Goal: Transaction & Acquisition: Purchase product/service

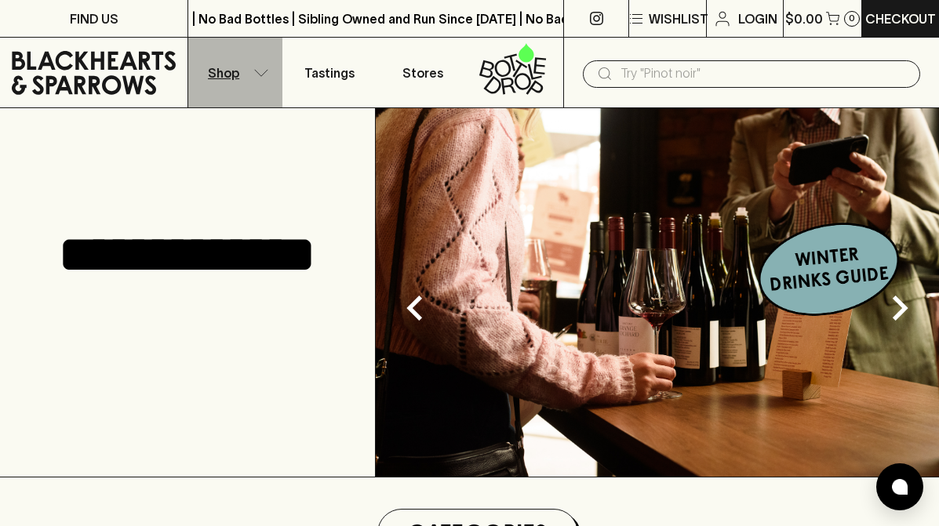
click at [249, 74] on button "Shop" at bounding box center [234, 73] width 93 height 70
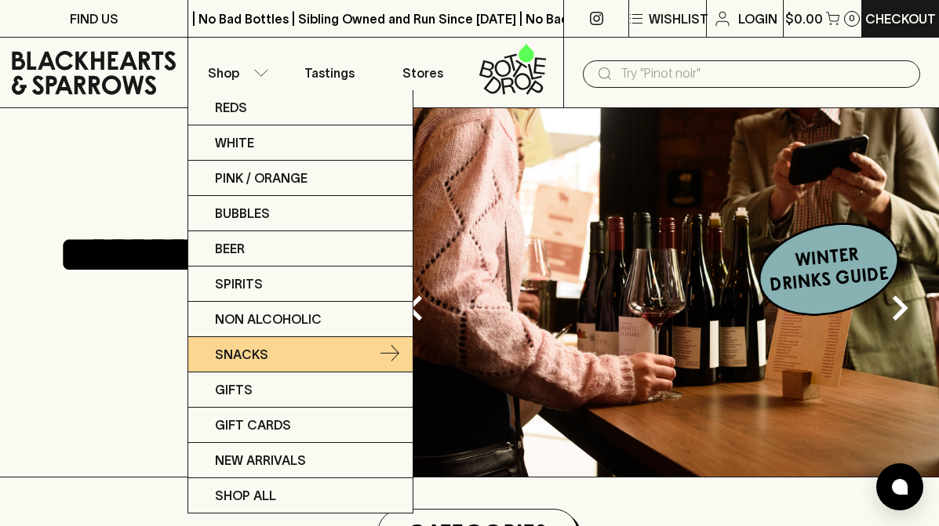
click at [393, 353] on icon at bounding box center [390, 353] width 19 height 16
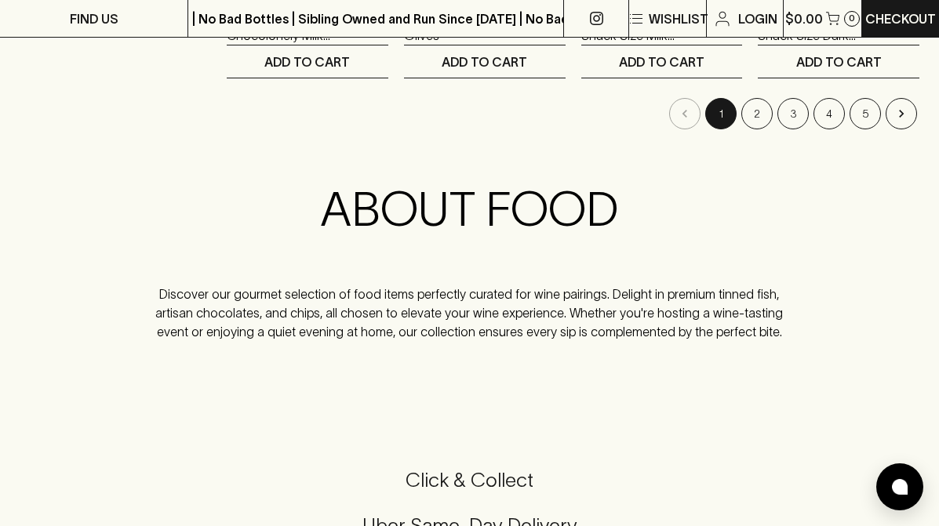
scroll to position [2316, 0]
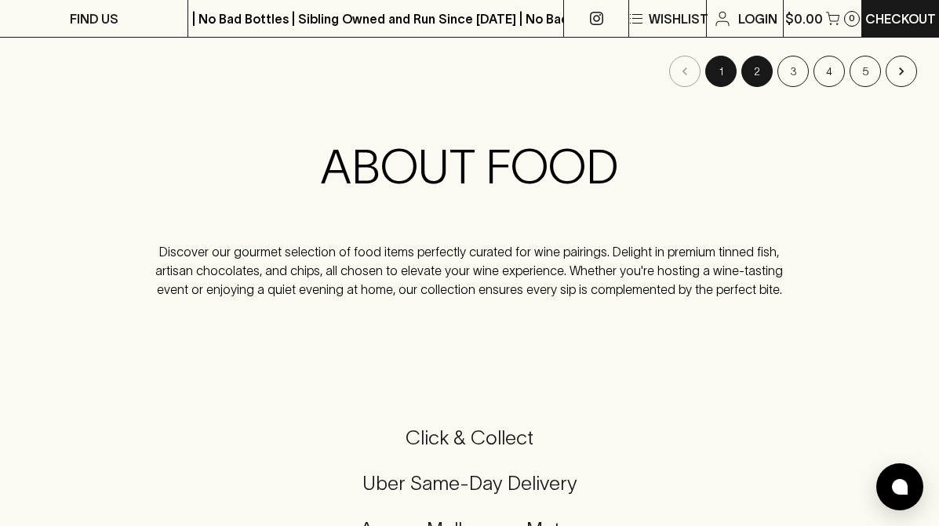
click at [750, 80] on button "2" at bounding box center [756, 71] width 31 height 31
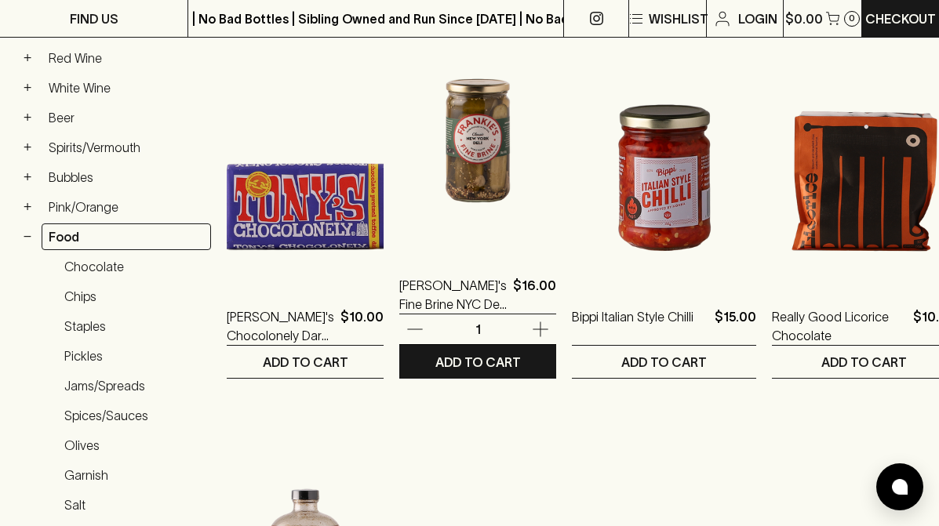
scroll to position [308, 0]
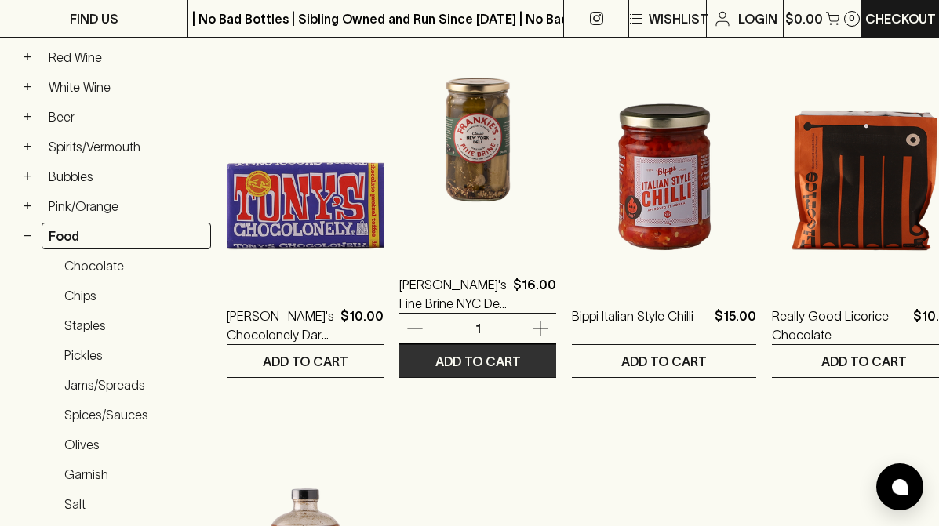
click at [534, 362] on button "ADD TO CART" at bounding box center [477, 361] width 157 height 32
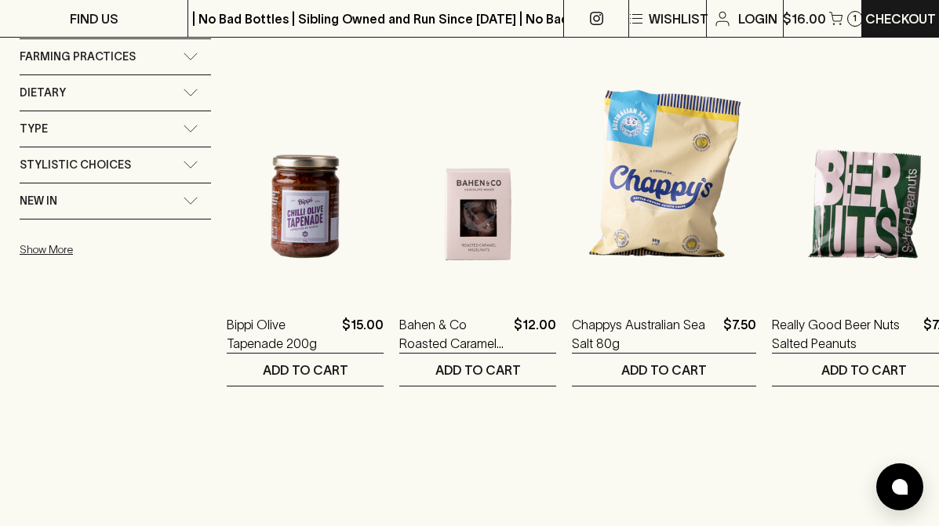
scroll to position [1133, 0]
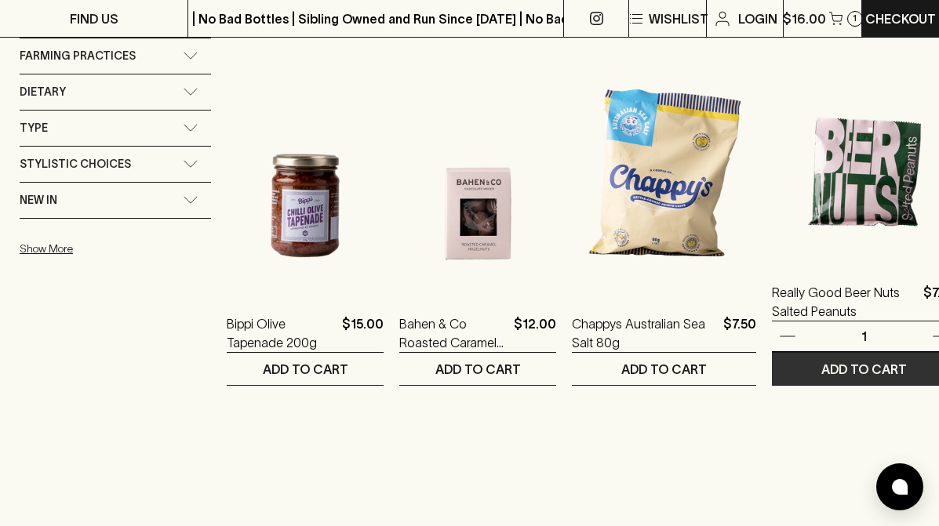
click at [750, 371] on p "ADD TO CART" at bounding box center [864, 369] width 86 height 19
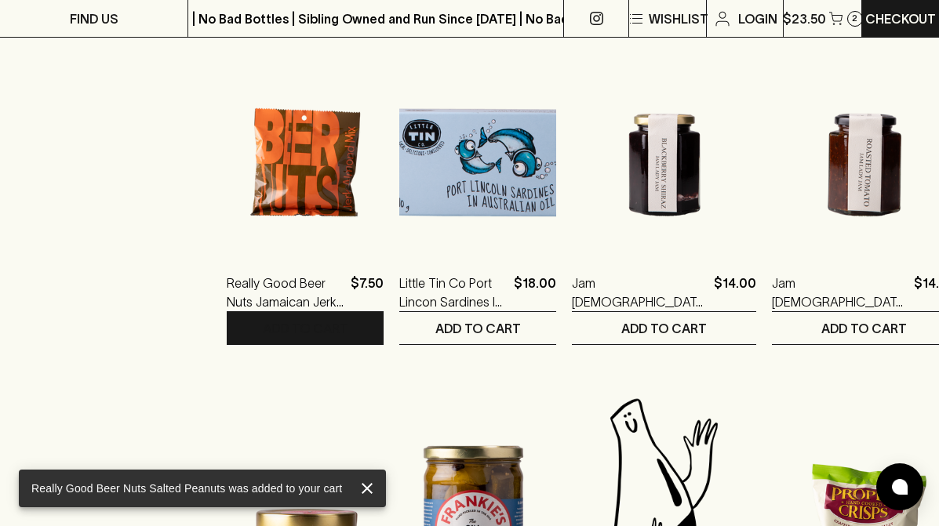
scroll to position [1593, 0]
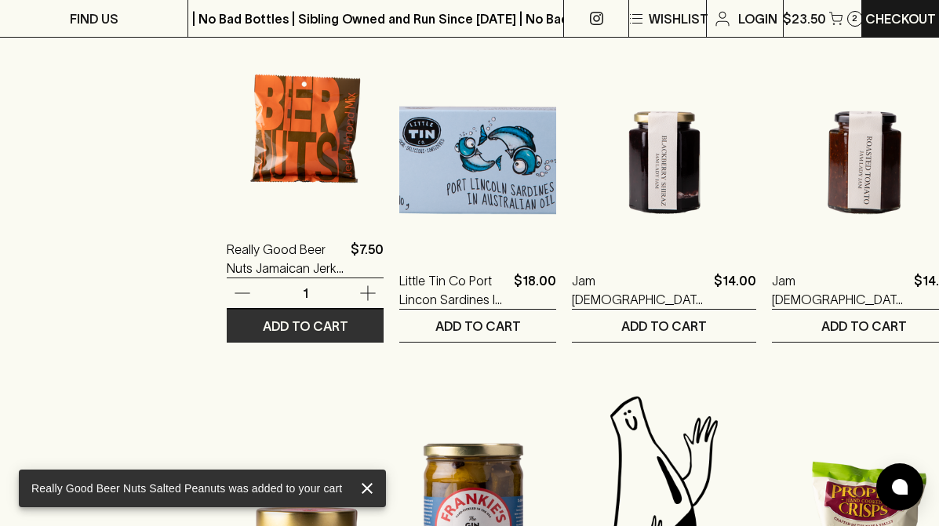
click at [325, 325] on p "ADD TO CART" at bounding box center [306, 326] width 86 height 19
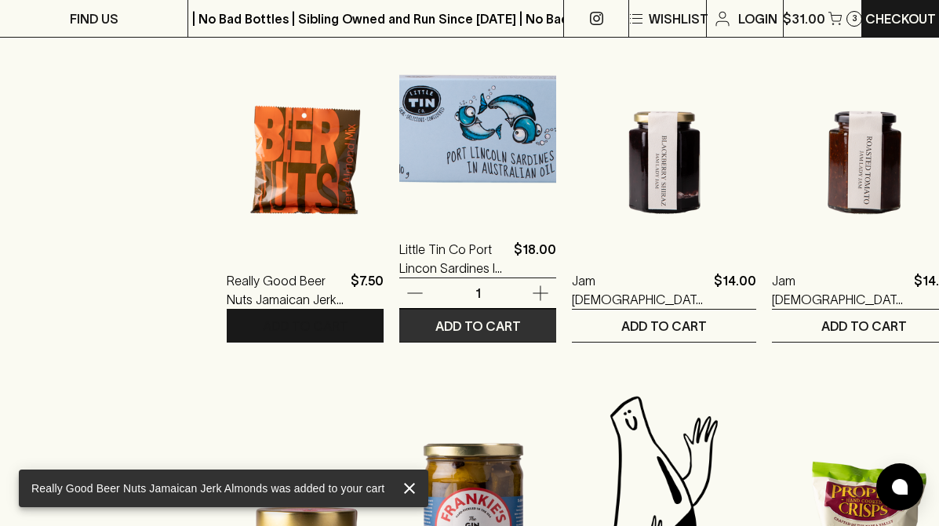
click at [534, 318] on button "ADD TO CART" at bounding box center [477, 326] width 157 height 32
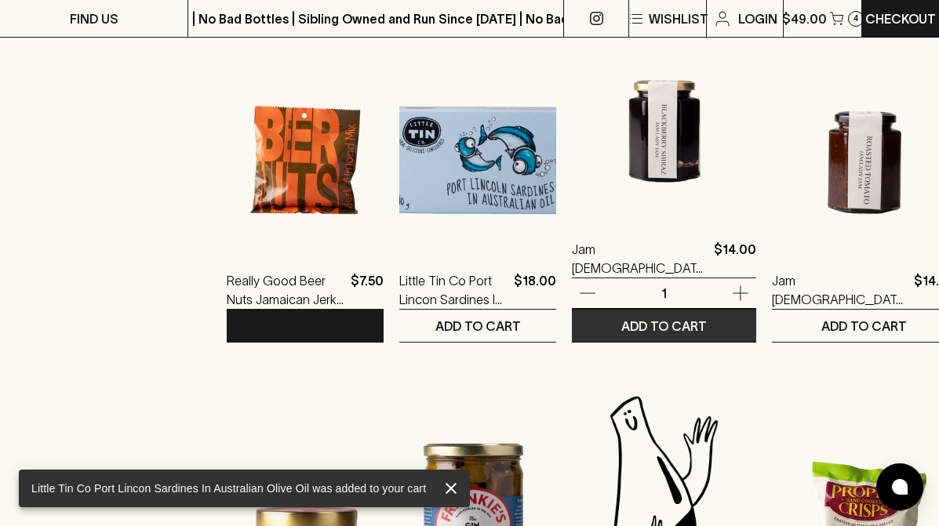
click at [665, 328] on p "ADD TO CART" at bounding box center [664, 326] width 86 height 19
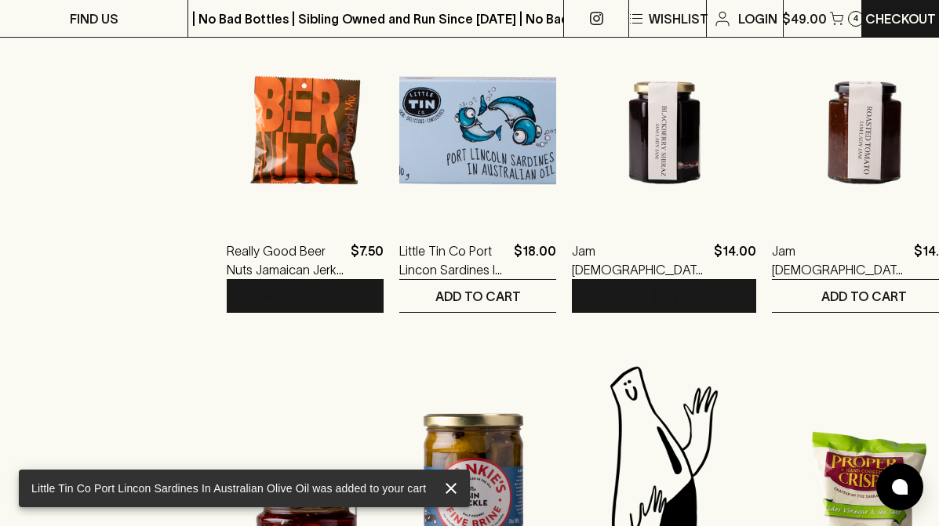
scroll to position [1632, 0]
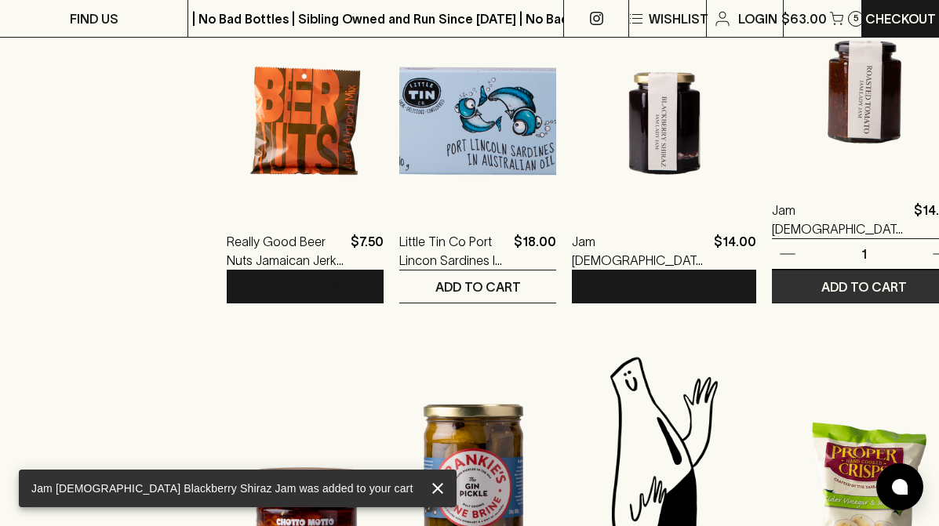
click at [750, 286] on p "ADD TO CART" at bounding box center [864, 287] width 86 height 19
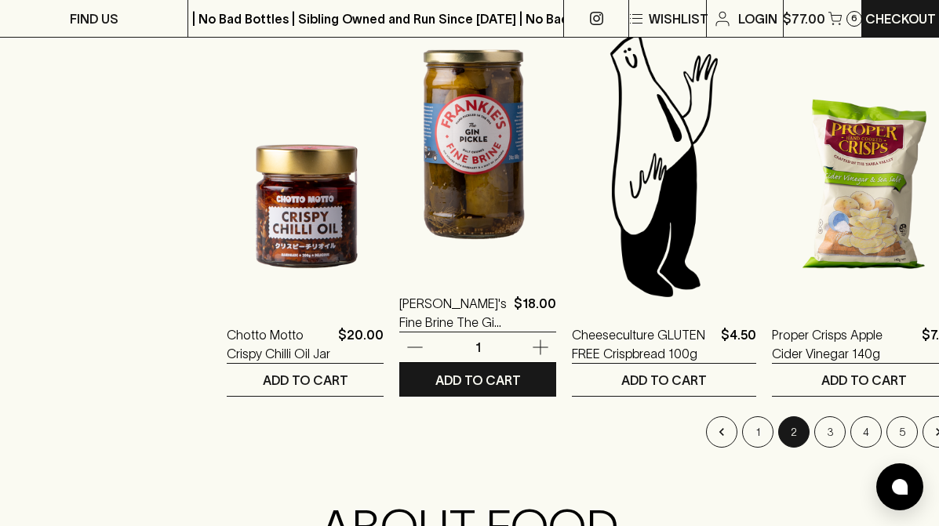
scroll to position [1965, 0]
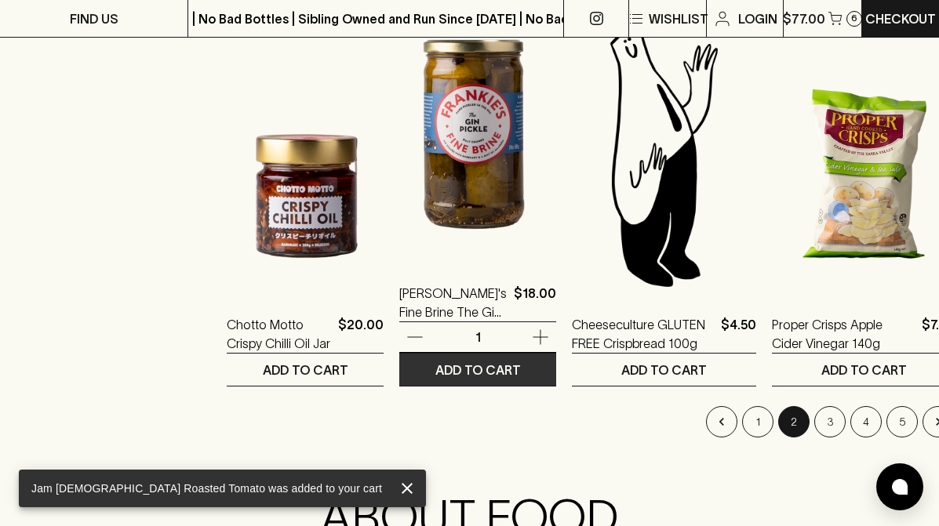
click at [530, 373] on button "ADD TO CART" at bounding box center [477, 370] width 157 height 32
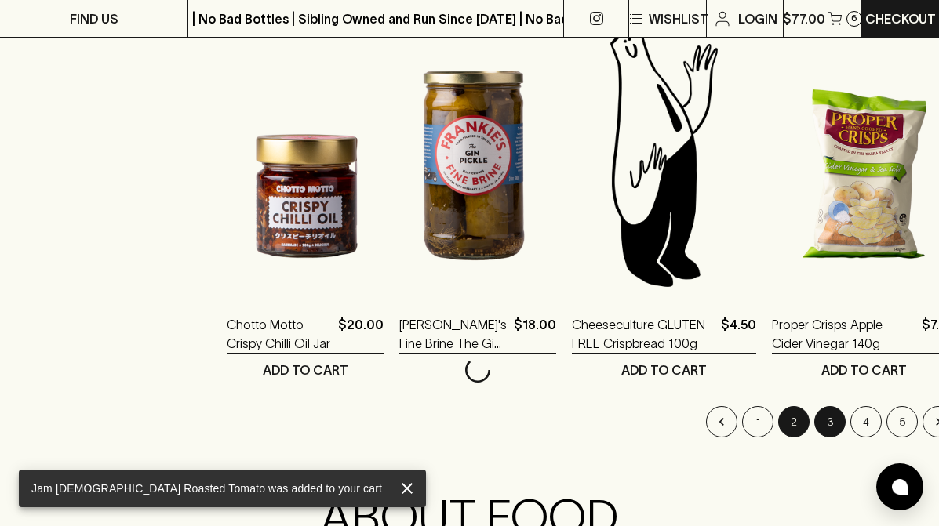
click at [750, 428] on button "3" at bounding box center [829, 421] width 31 height 31
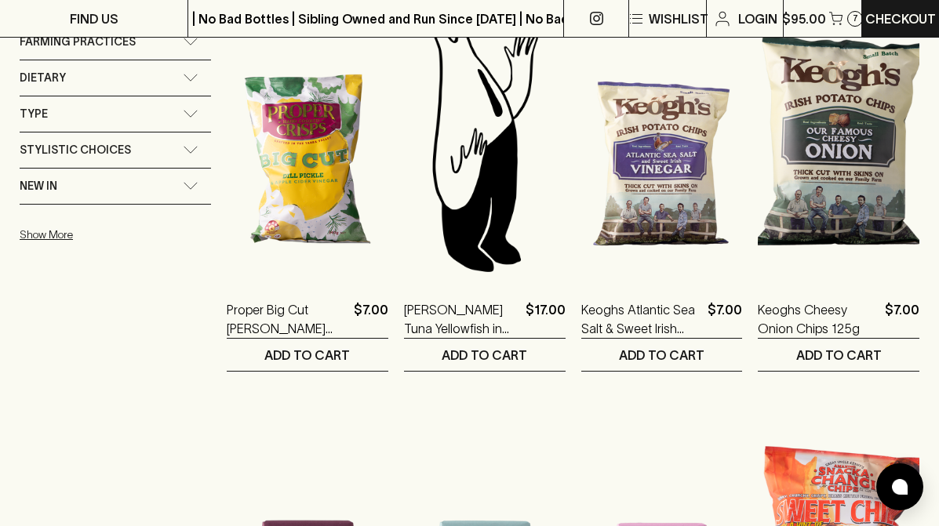
scroll to position [1146, 0]
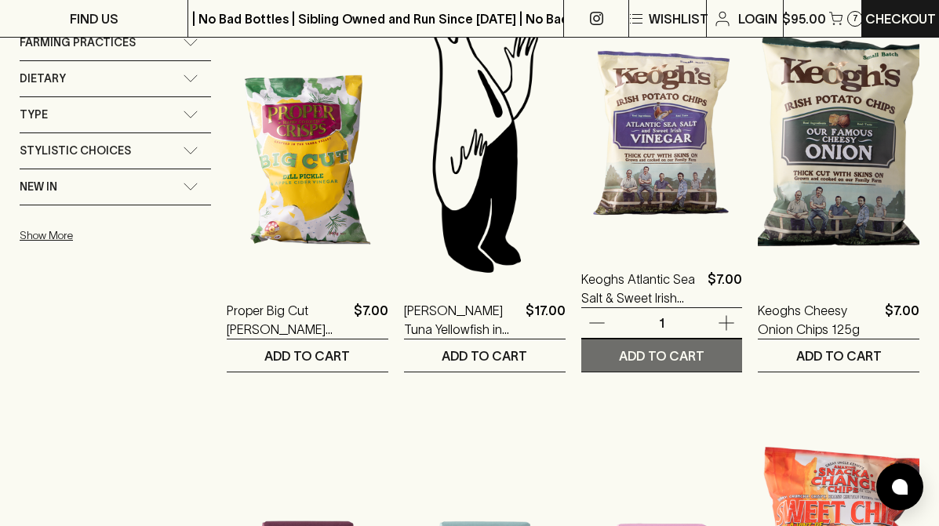
click at [678, 357] on p "ADD TO CART" at bounding box center [662, 356] width 86 height 19
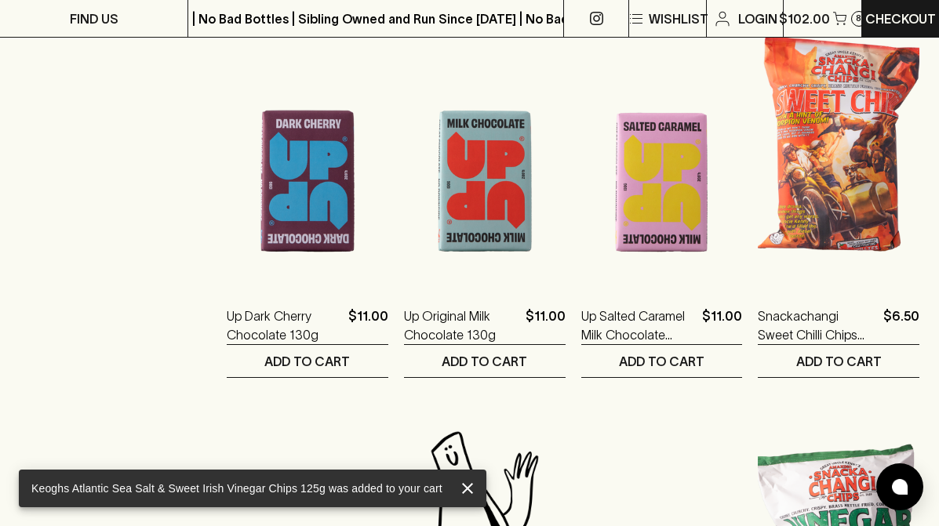
scroll to position [1566, 0]
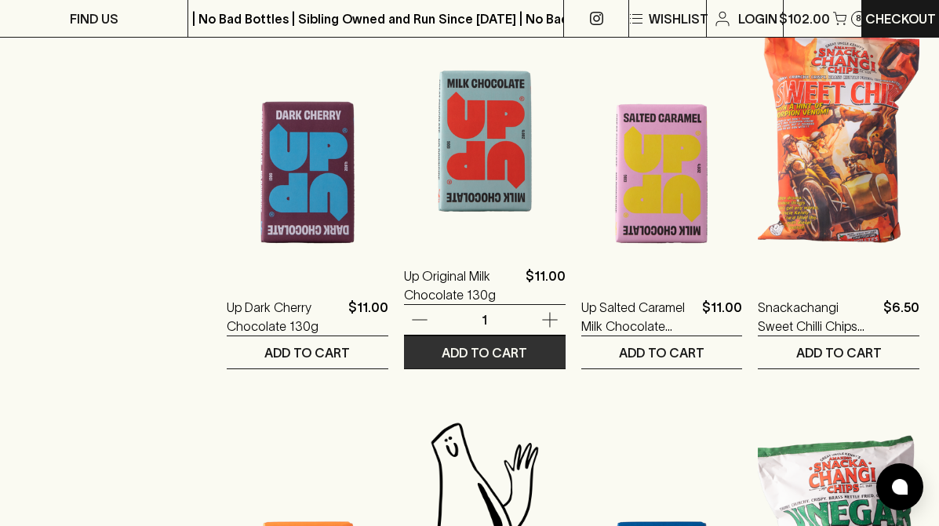
click at [524, 349] on p "ADD TO CART" at bounding box center [485, 353] width 86 height 19
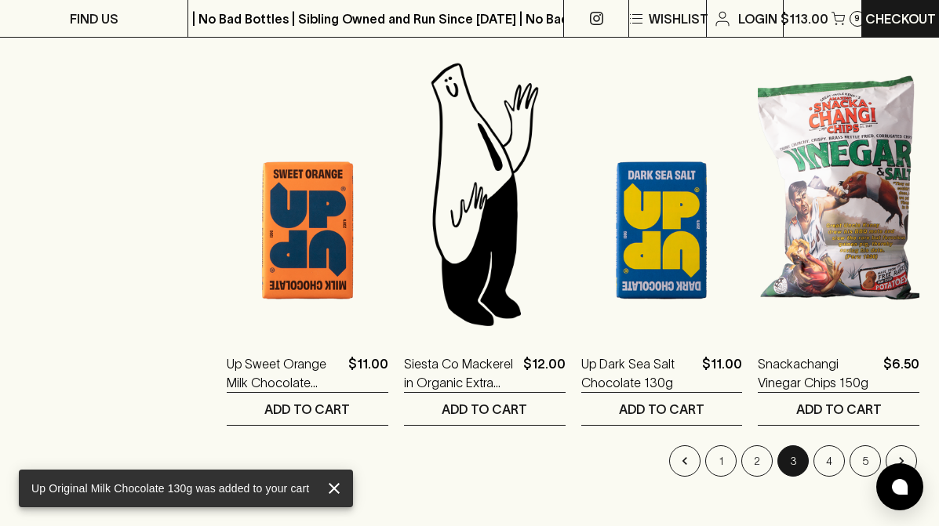
scroll to position [1927, 0]
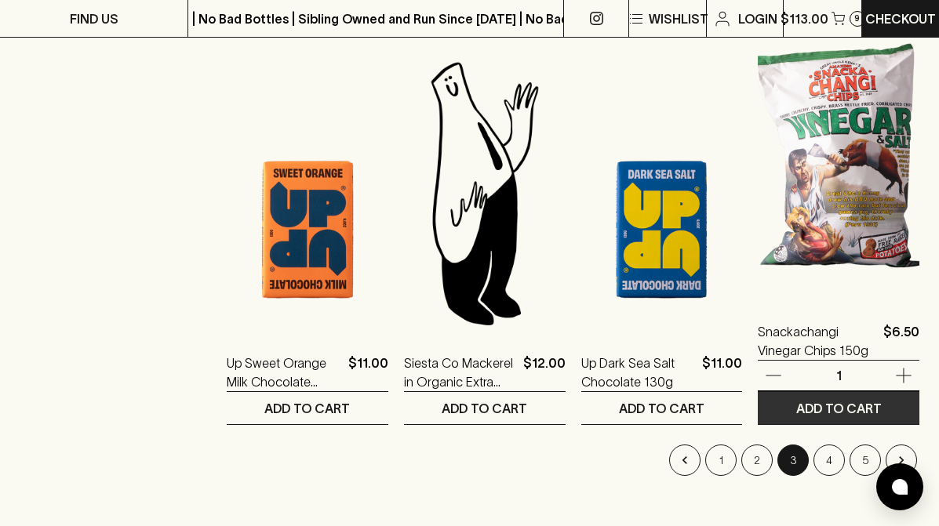
click at [750, 410] on p "ADD TO CART" at bounding box center [839, 408] width 86 height 19
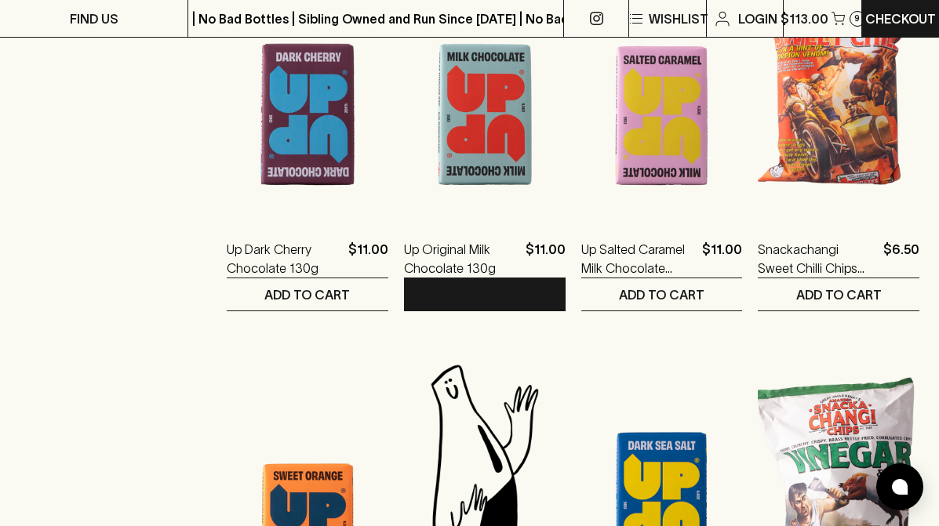
scroll to position [1557, 0]
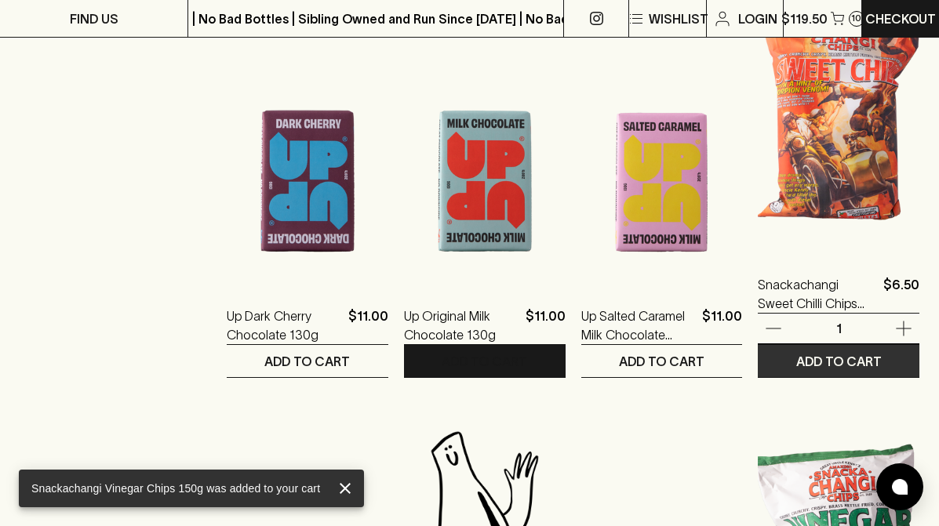
click at [750, 358] on p "ADD TO CART" at bounding box center [839, 361] width 86 height 19
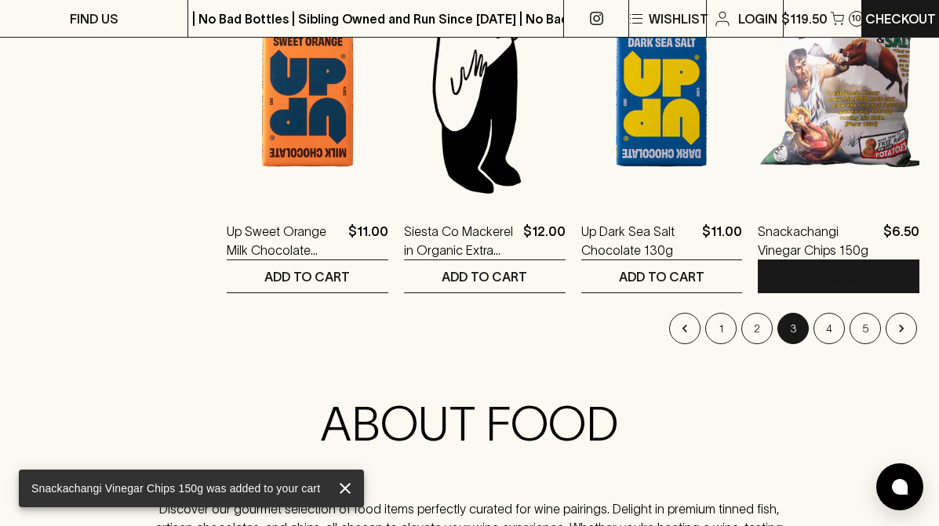
scroll to position [2112, 0]
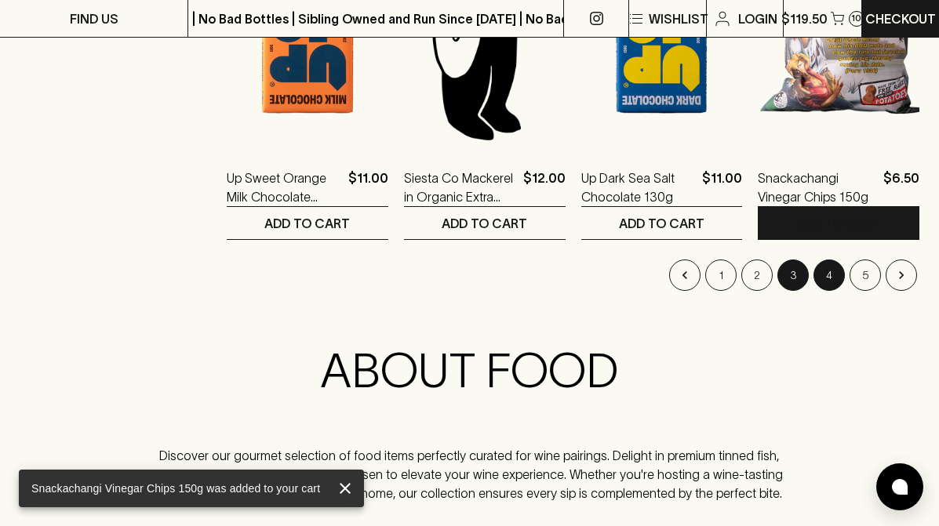
click at [750, 279] on button "4" at bounding box center [829, 275] width 31 height 31
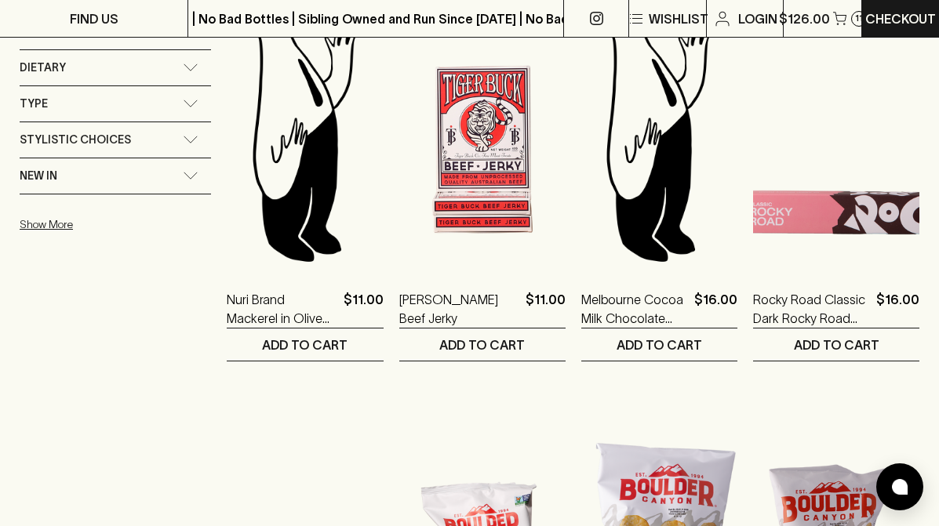
scroll to position [1171, 0]
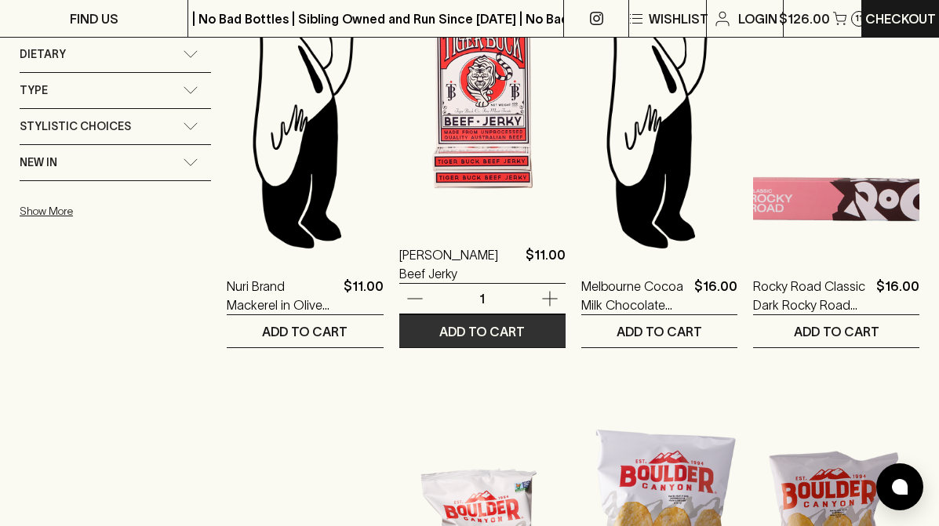
click at [530, 332] on button "ADD TO CART" at bounding box center [482, 331] width 166 height 32
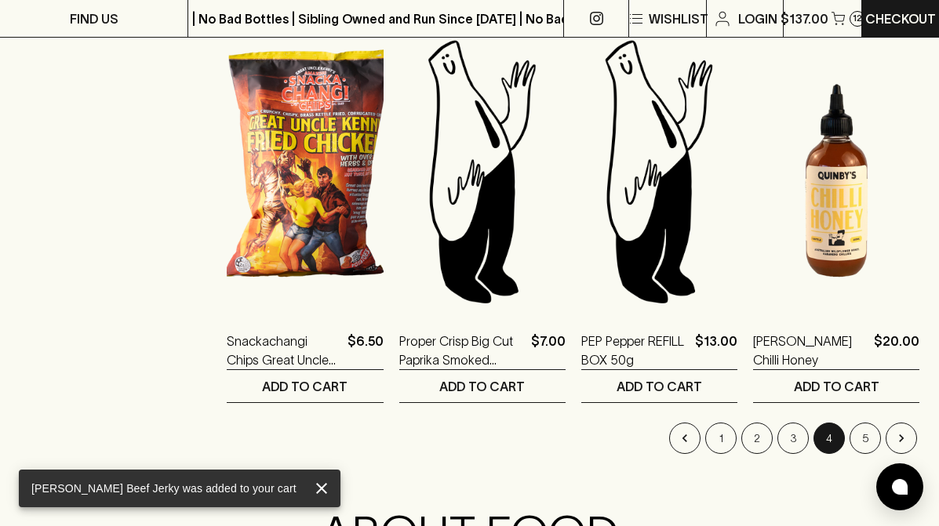
scroll to position [1950, 0]
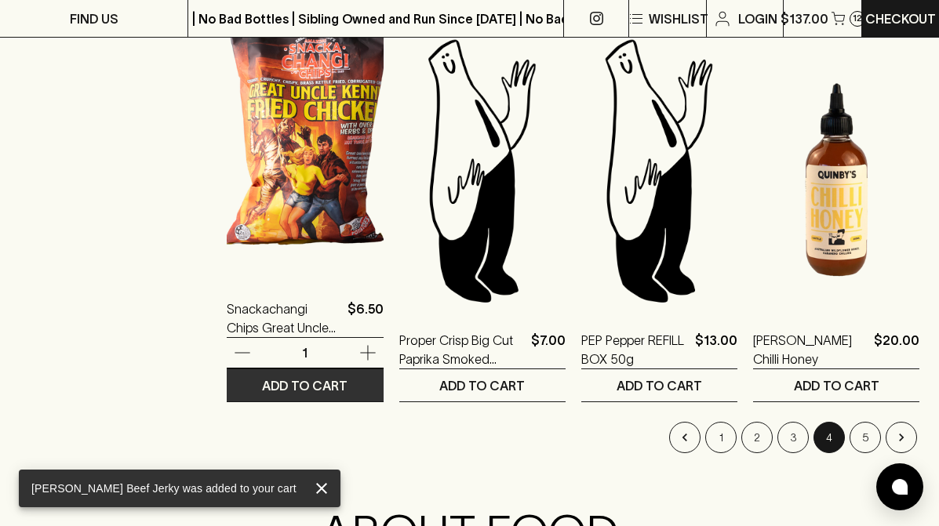
click at [331, 389] on p "ADD TO CART" at bounding box center [305, 386] width 86 height 19
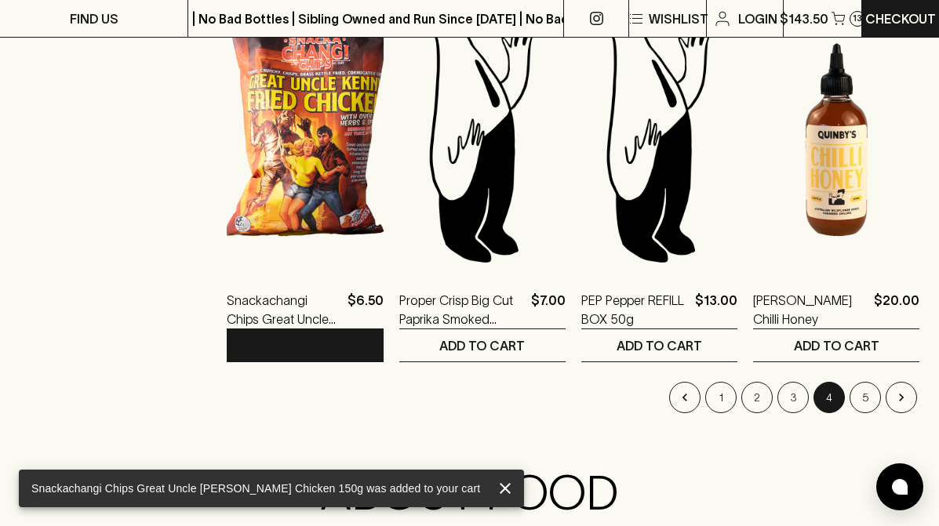
scroll to position [2044, 0]
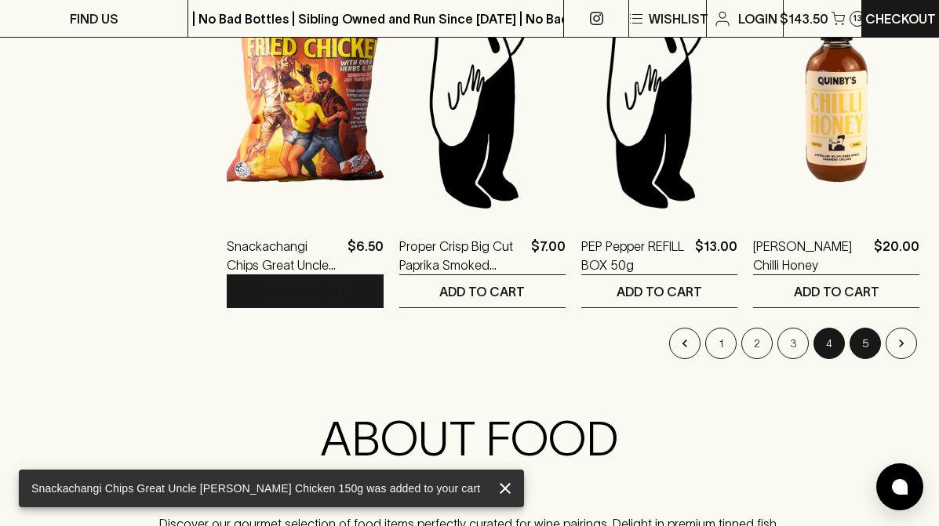
click at [750, 341] on button "5" at bounding box center [865, 343] width 31 height 31
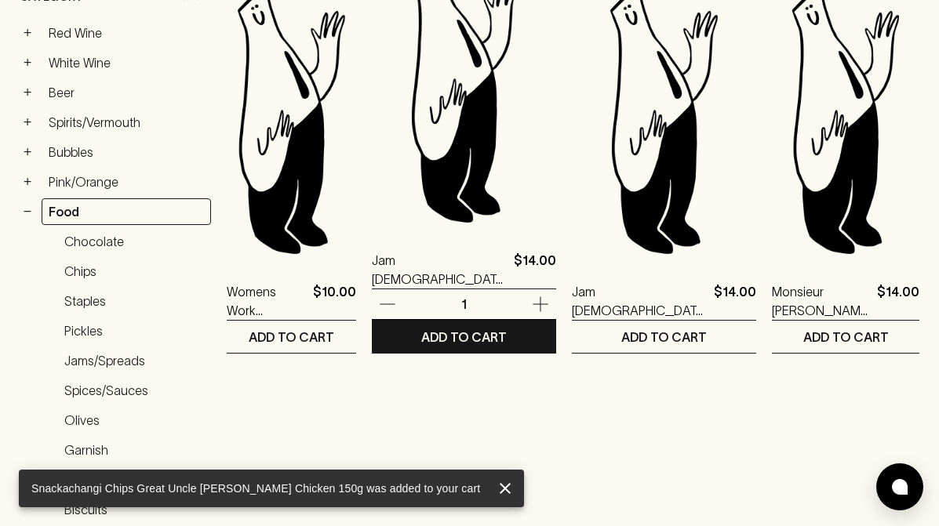
scroll to position [432, 0]
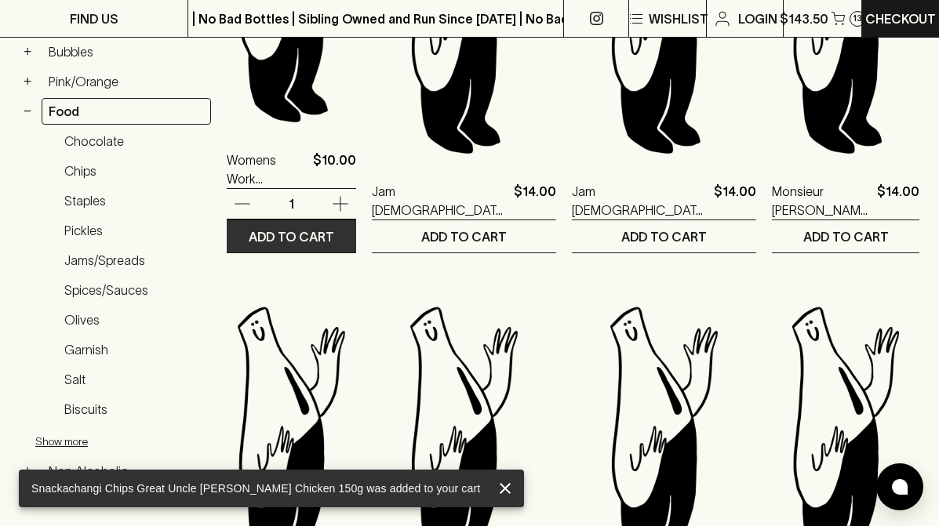
click at [306, 240] on p "ADD TO CART" at bounding box center [292, 237] width 86 height 19
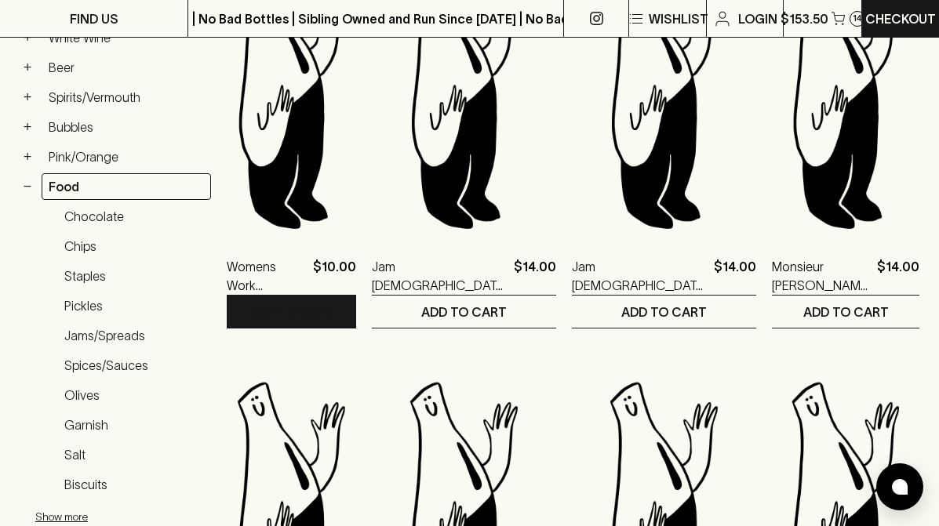
scroll to position [355, 0]
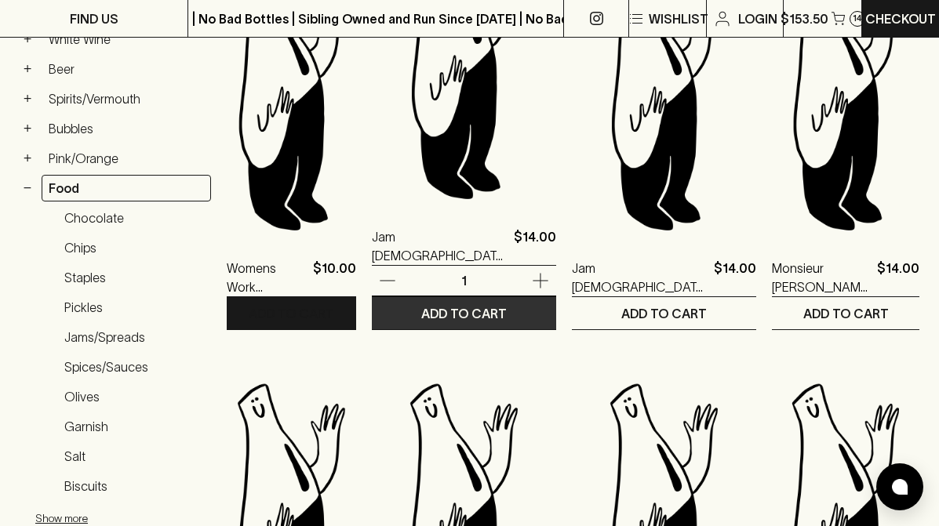
click at [507, 311] on p "ADD TO CART" at bounding box center [464, 313] width 86 height 19
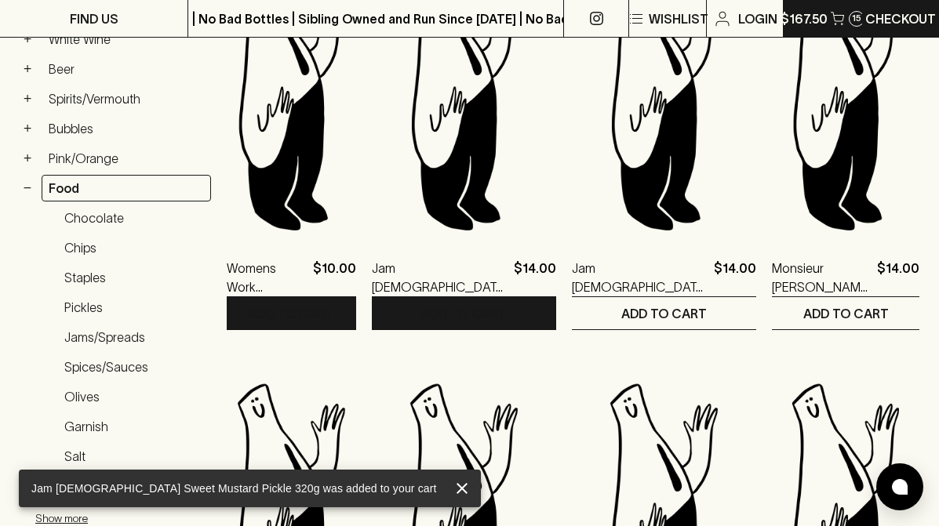
click at [750, 20] on p "$167.50" at bounding box center [804, 18] width 47 height 19
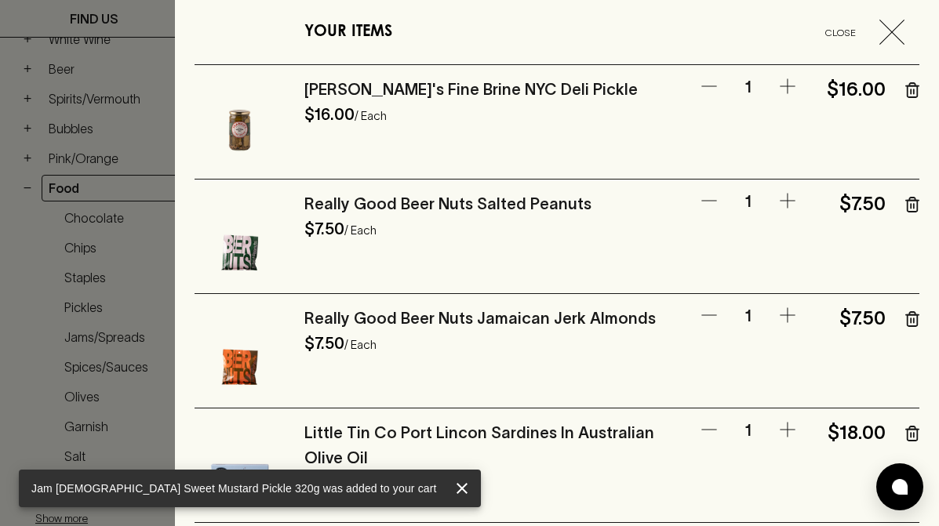
drag, startPoint x: 690, startPoint y: 254, endPoint x: 789, endPoint y: 183, distance: 121.9
click at [750, 183] on div "Really Good Beer Nuts Salted Peanuts $7.50 / Each 1 $7.50" at bounding box center [557, 237] width 725 height 115
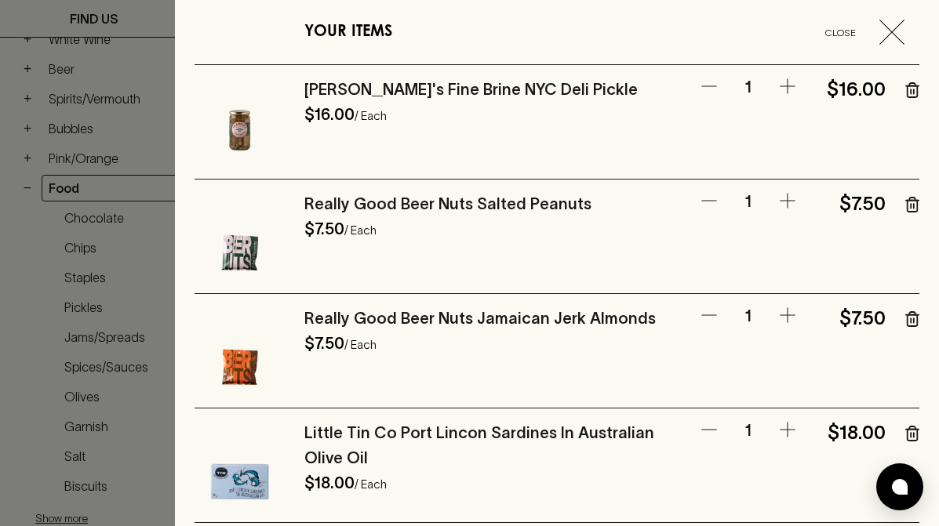
drag, startPoint x: 789, startPoint y: 183, endPoint x: 781, endPoint y: 125, distance: 58.5
click at [750, 205] on icon "button" at bounding box center [912, 205] width 14 height 16
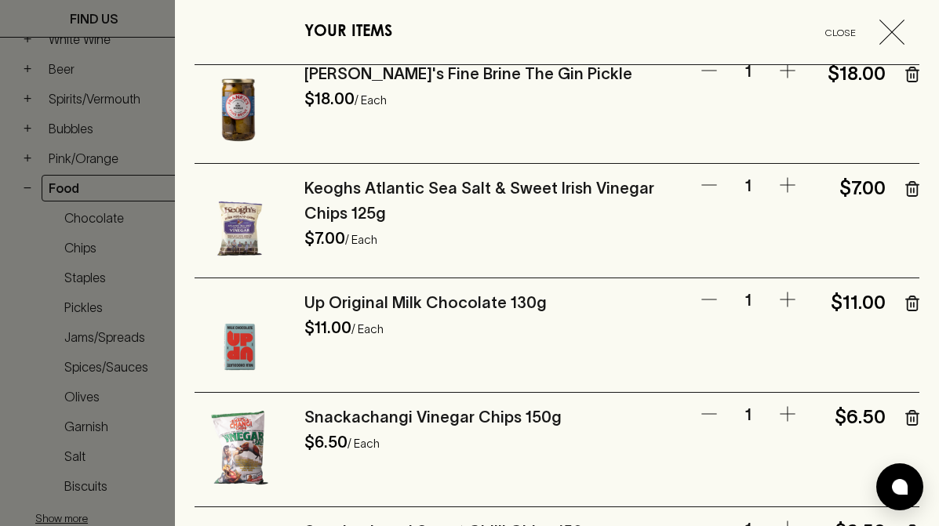
scroll to position [593, 0]
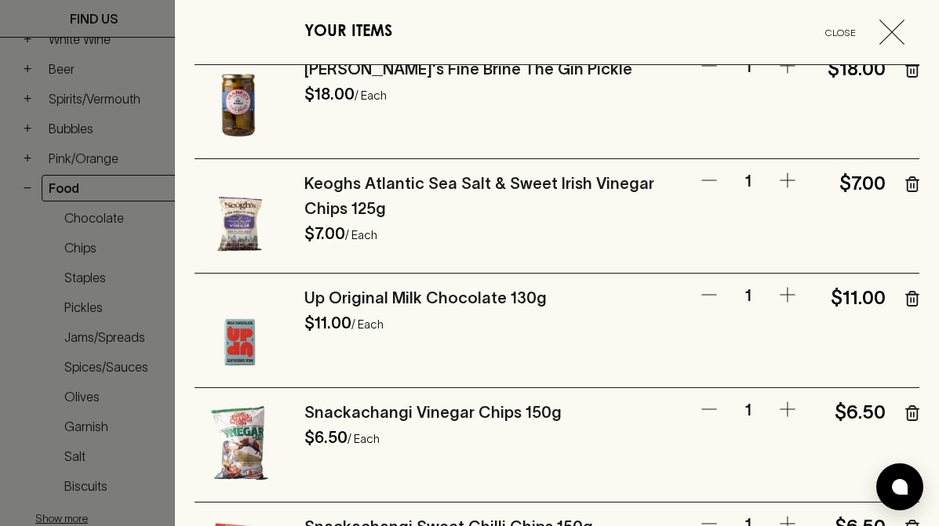
click at [750, 181] on icon "button" at bounding box center [912, 185] width 14 height 16
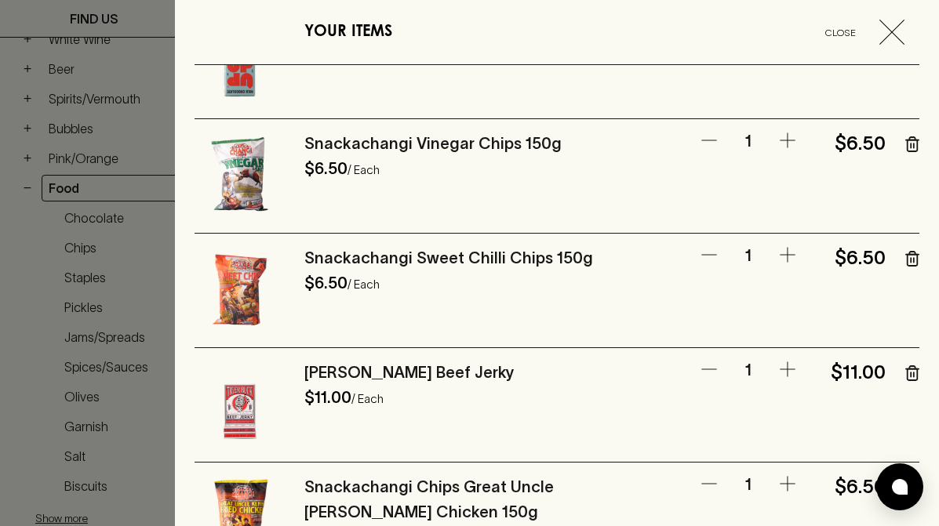
scroll to position [775, 0]
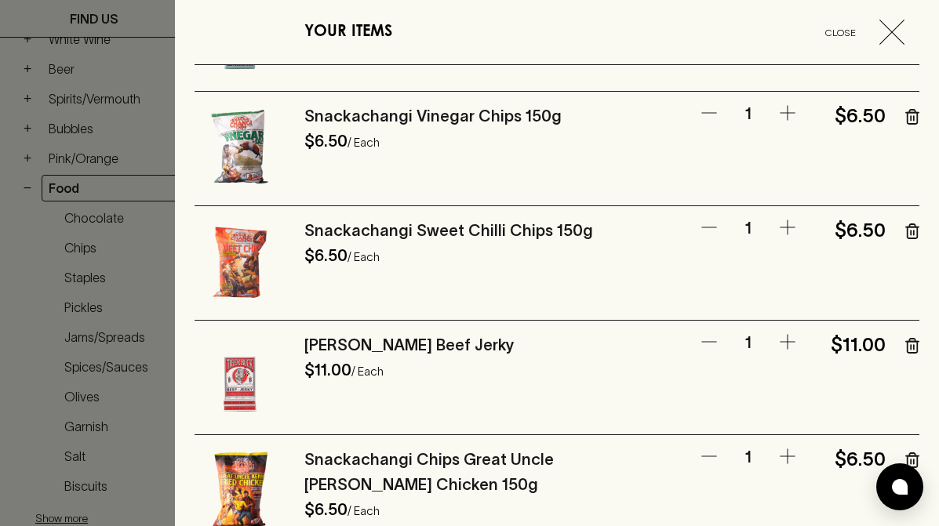
click at [750, 118] on icon "button" at bounding box center [911, 118] width 0 height 4
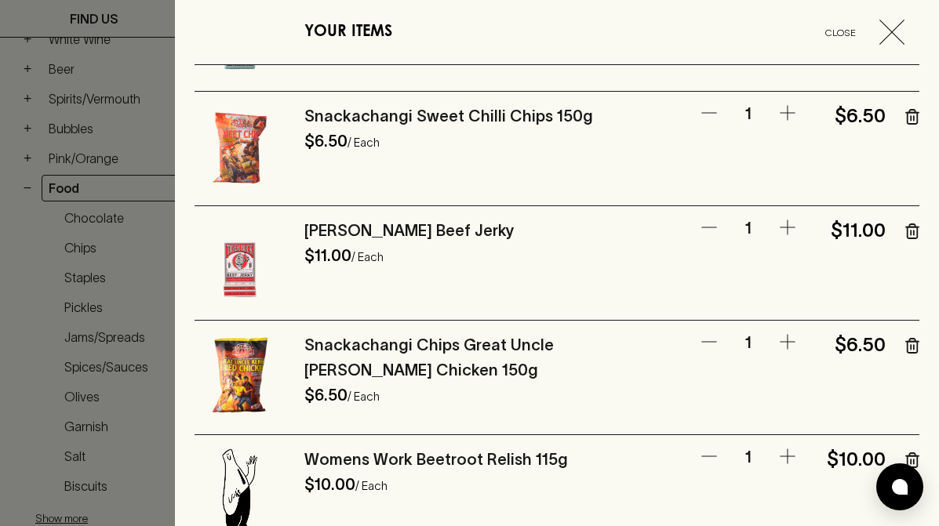
click at [750, 115] on icon "button" at bounding box center [912, 117] width 14 height 16
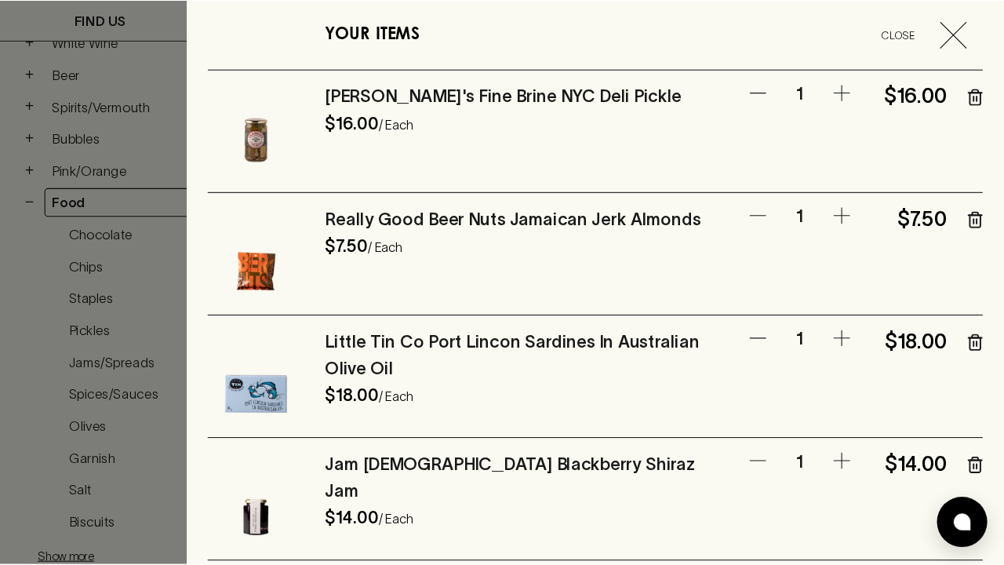
scroll to position [0, 0]
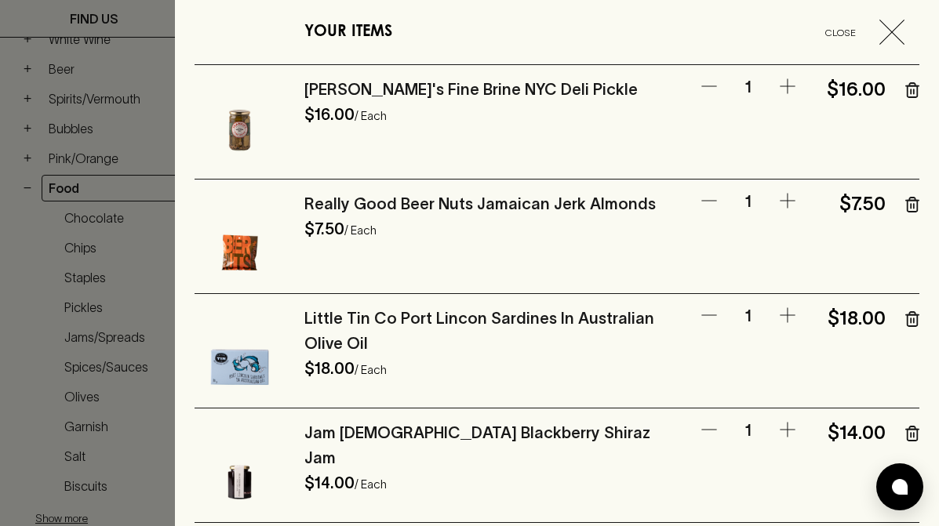
click at [110, 290] on div at bounding box center [469, 263] width 939 height 526
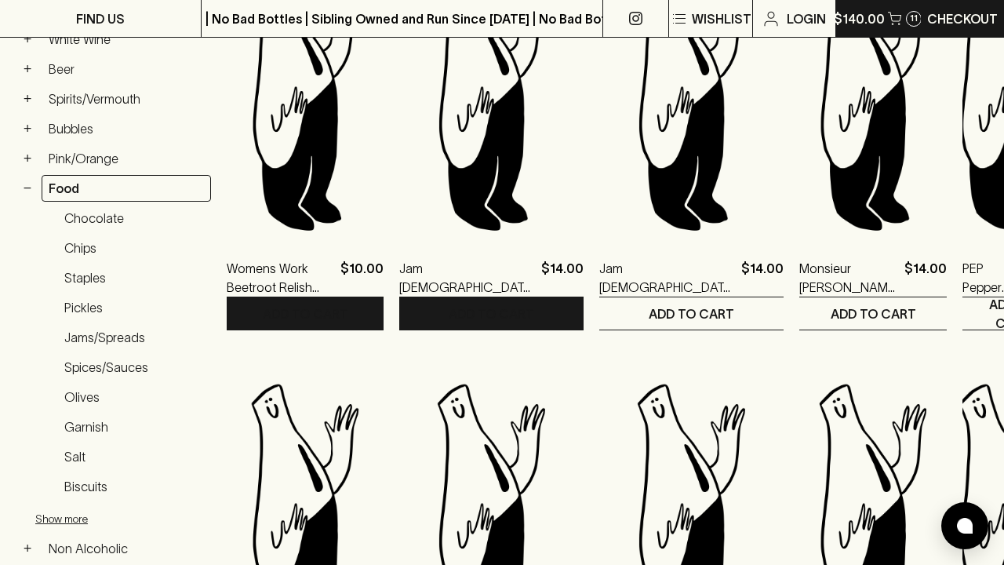
click at [750, 17] on p "$140.00" at bounding box center [859, 18] width 51 height 19
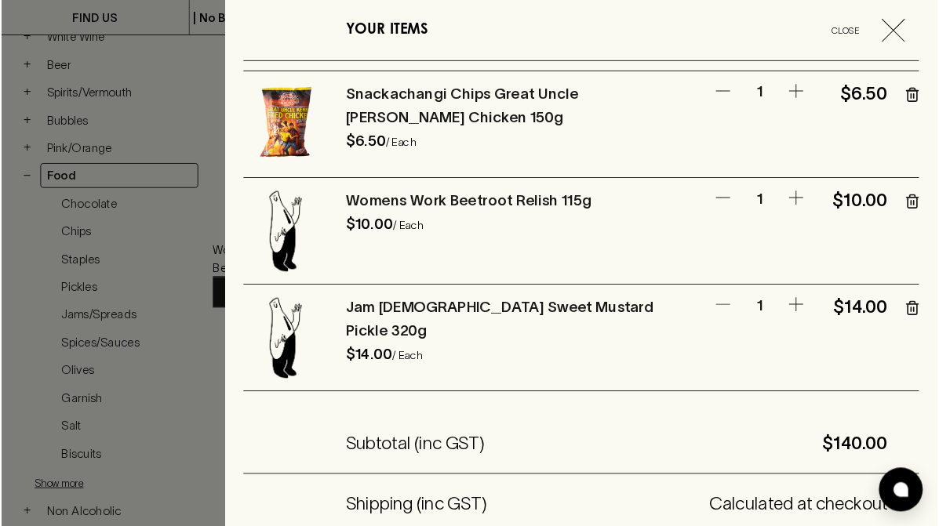
scroll to position [905, 0]
